Goal: Obtain resource: Obtain resource

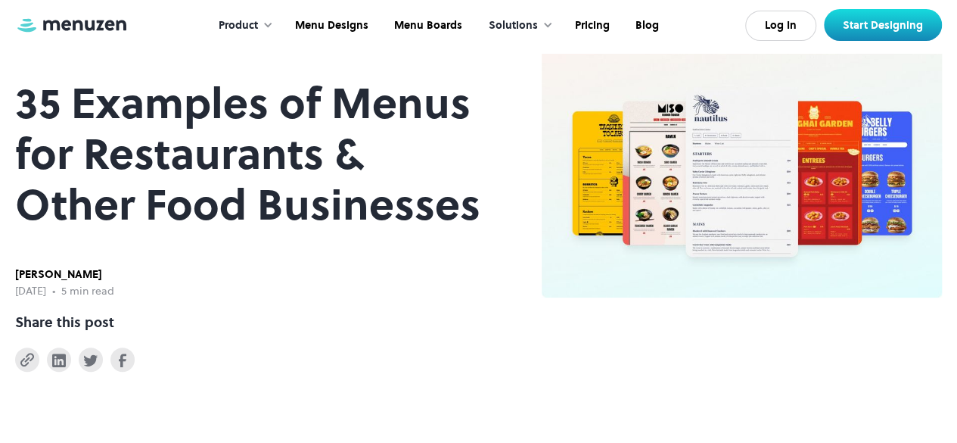
scroll to position [147, 0]
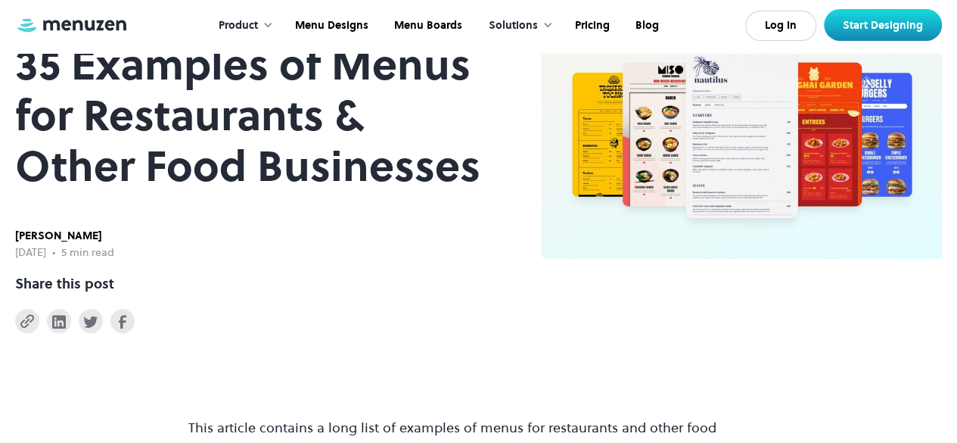
click at [957, 23] on html "**********" at bounding box center [478, 74] width 957 height 443
click at [666, 127] on img at bounding box center [742, 125] width 400 height 266
click at [666, 126] on img at bounding box center [742, 125] width 400 height 266
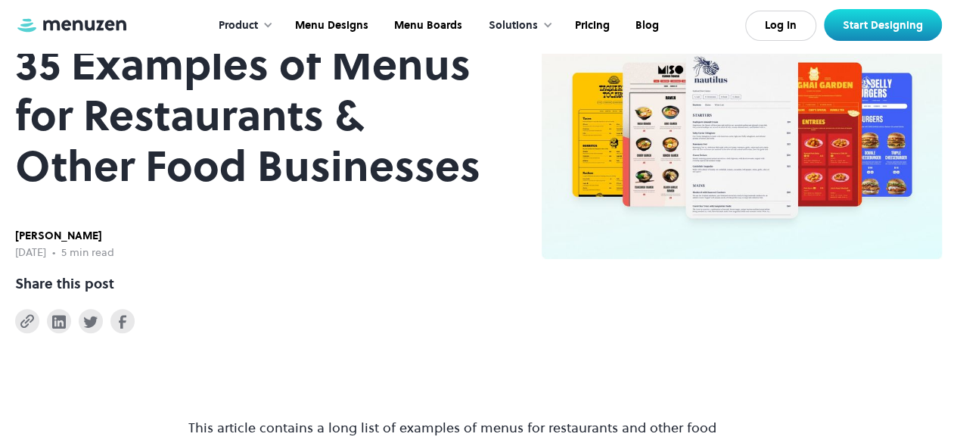
click at [666, 126] on img at bounding box center [742, 125] width 400 height 266
click at [771, 131] on img at bounding box center [742, 125] width 400 height 266
click at [769, 164] on img at bounding box center [742, 125] width 400 height 266
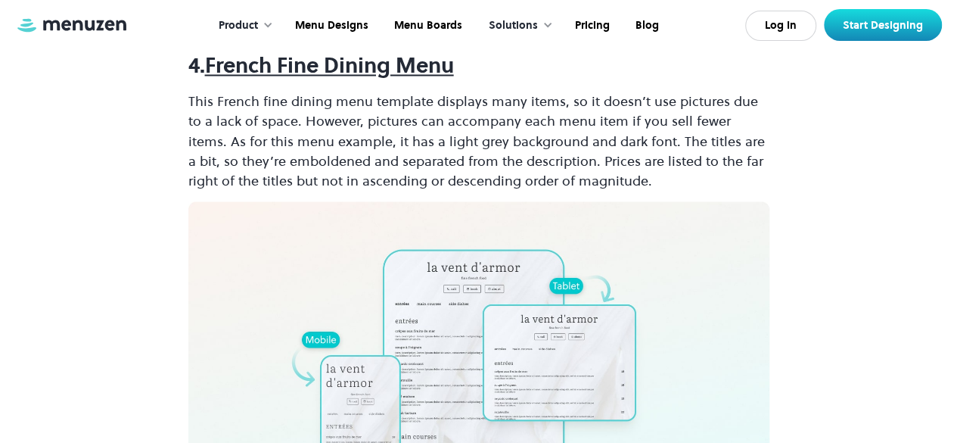
scroll to position [1320, 0]
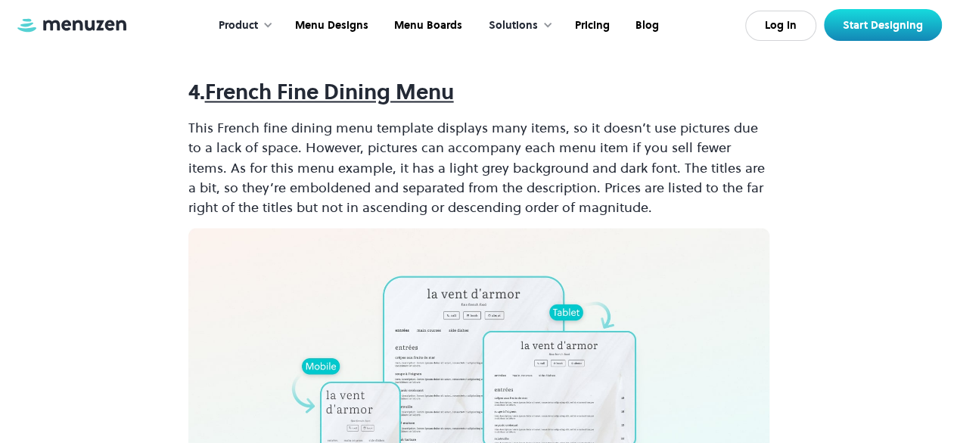
click at [263, 95] on strong "French Fine Dining Menu" at bounding box center [329, 91] width 249 height 29
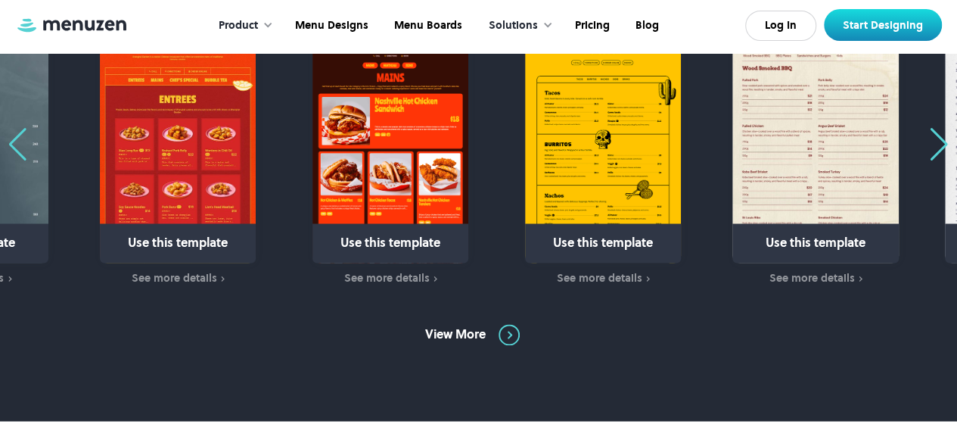
scroll to position [908, 0]
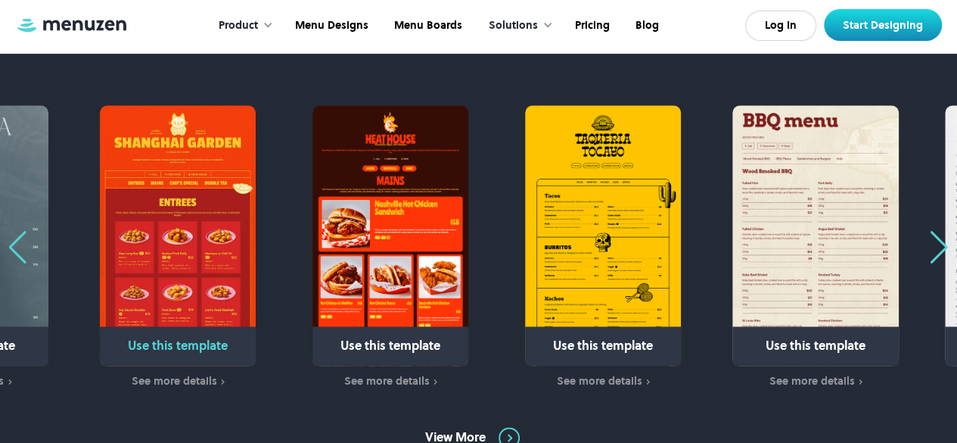
click at [173, 275] on img "1 / 31" at bounding box center [178, 235] width 156 height 260
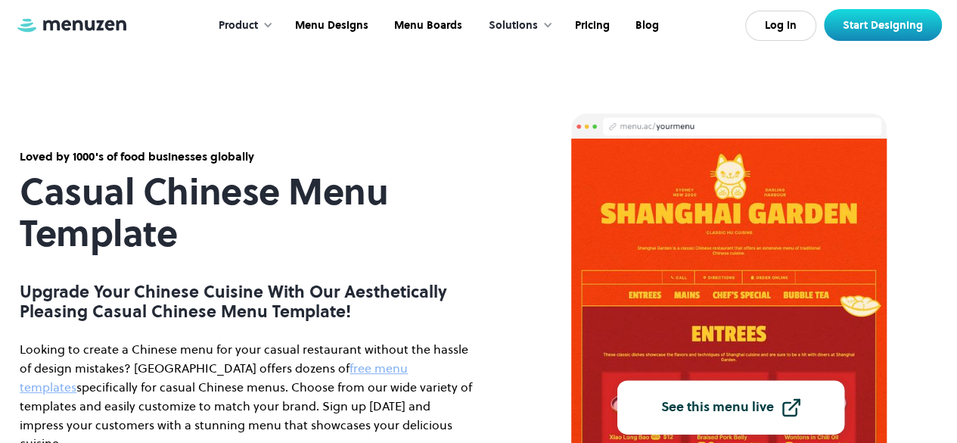
click at [704, 286] on img at bounding box center [729, 401] width 316 height 525
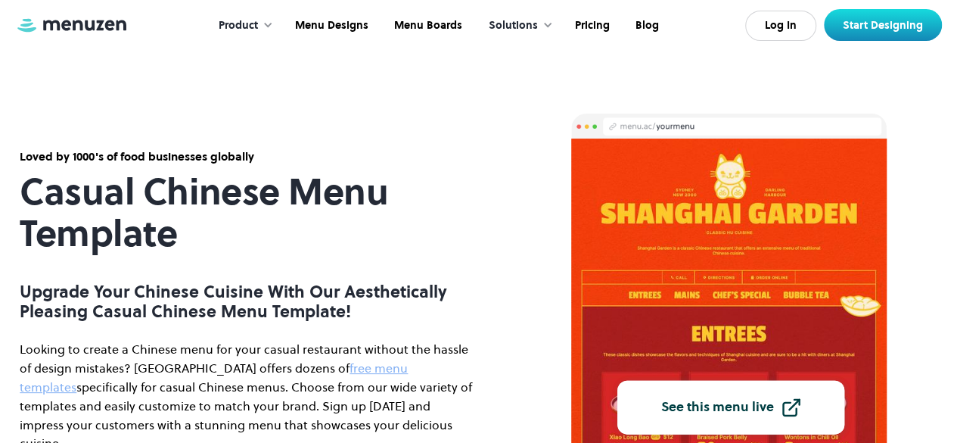
click at [774, 328] on img at bounding box center [729, 401] width 316 height 525
